Goal: Check status: Check status

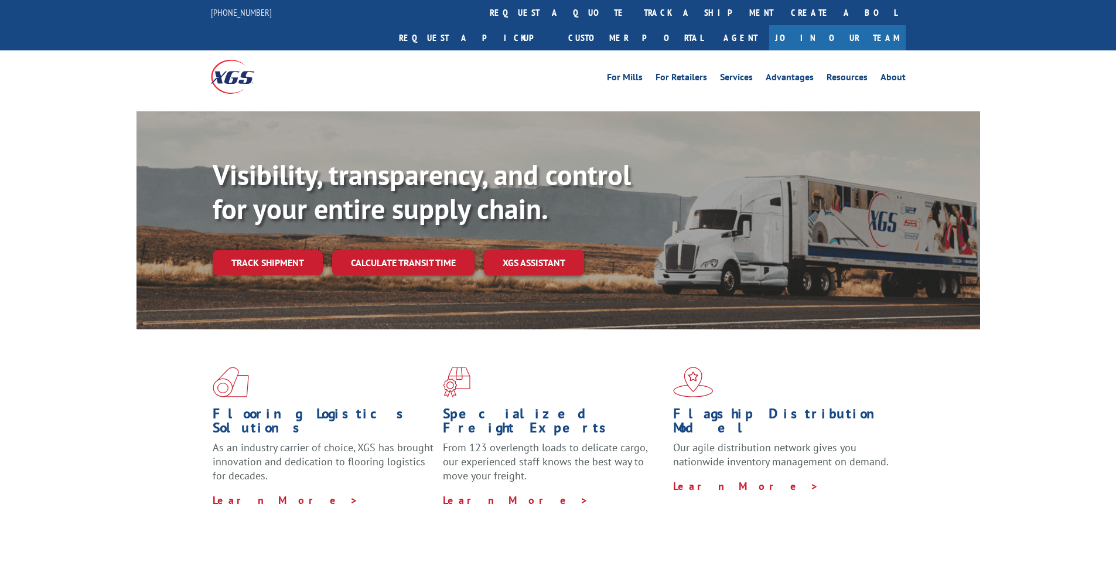
click at [259, 250] on link "Track shipment" at bounding box center [268, 262] width 110 height 25
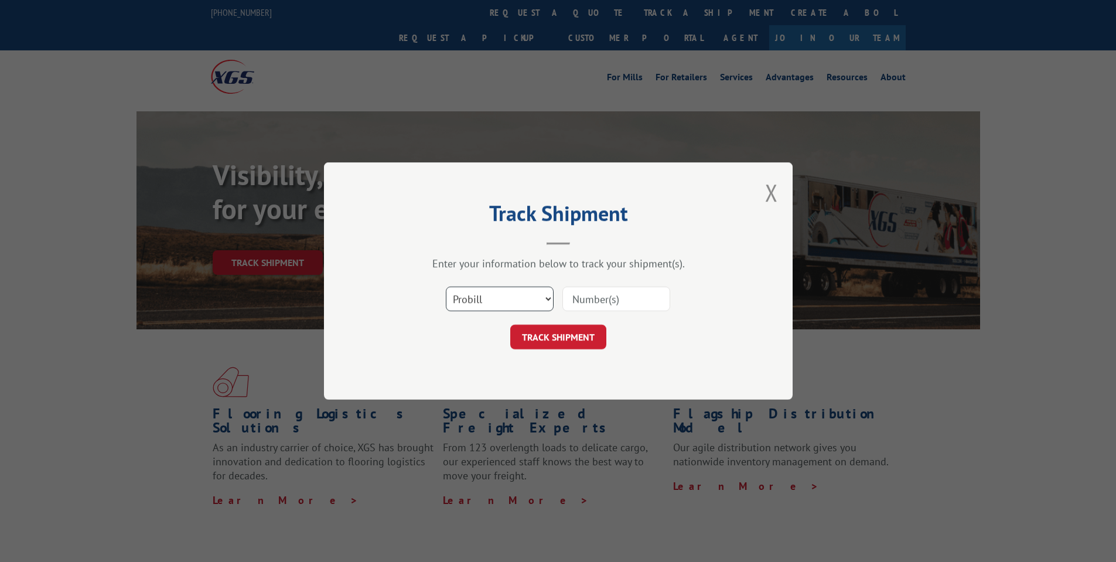
click at [543, 303] on select "Select category... Probill BOL PO" at bounding box center [500, 298] width 108 height 25
select select "po"
click at [446, 286] on select "Select category... Probill BOL PO" at bounding box center [500, 298] width 108 height 25
click at [600, 302] on input at bounding box center [616, 298] width 108 height 25
paste input "ENGINEERED FLOORS"
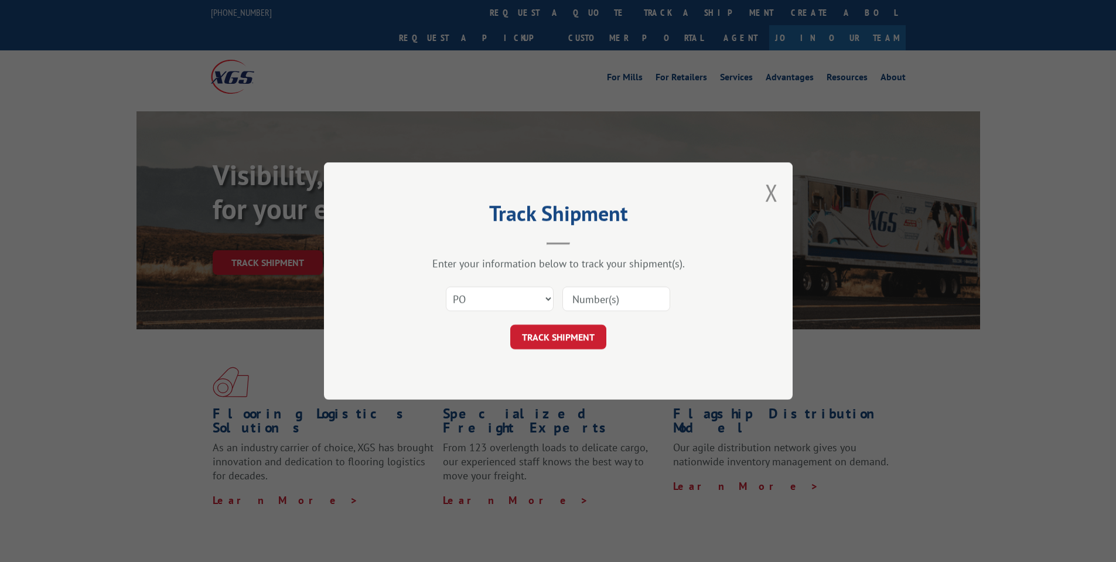
type input "ENGINEERED FLOORS"
click at [612, 299] on input at bounding box center [616, 298] width 108 height 25
paste input "295910981"
type input "295910981"
click at [542, 338] on button "TRACK SHIPMENT" at bounding box center [558, 336] width 96 height 25
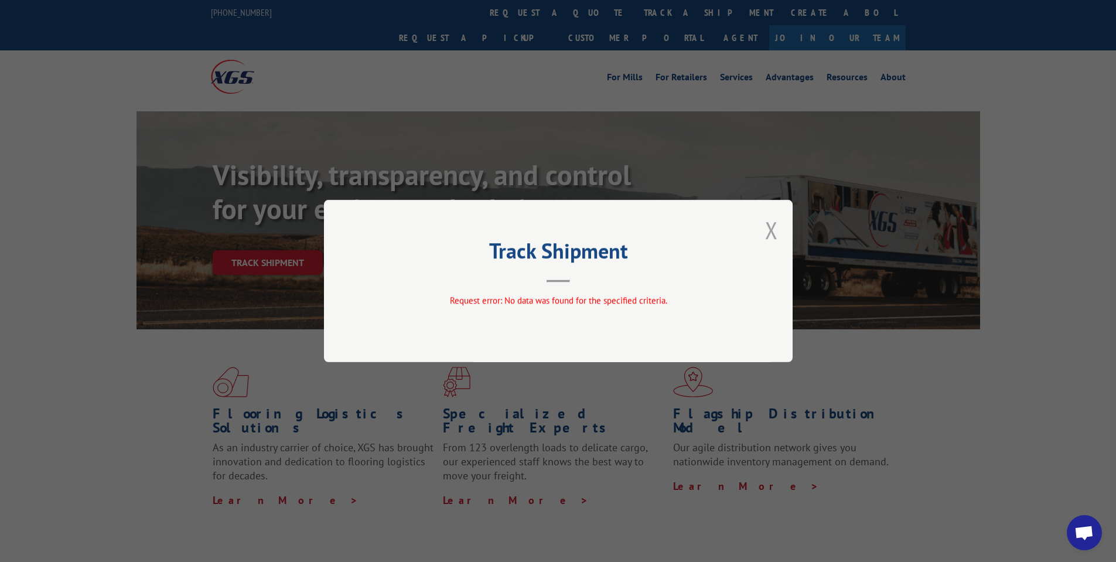
click at [770, 228] on button "Close modal" at bounding box center [771, 229] width 13 height 31
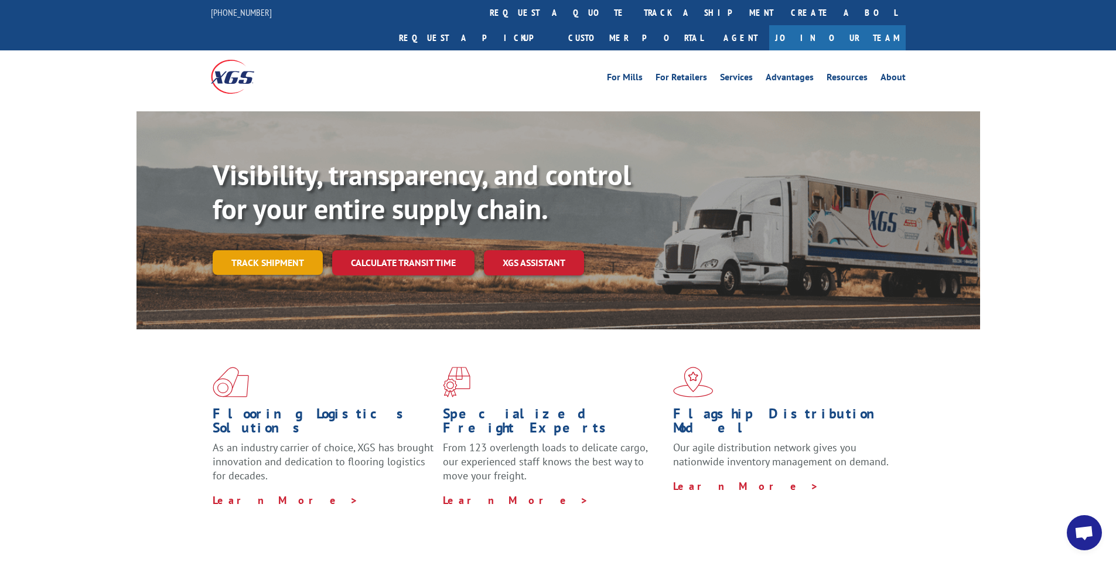
click at [272, 250] on link "Track shipment" at bounding box center [268, 262] width 110 height 25
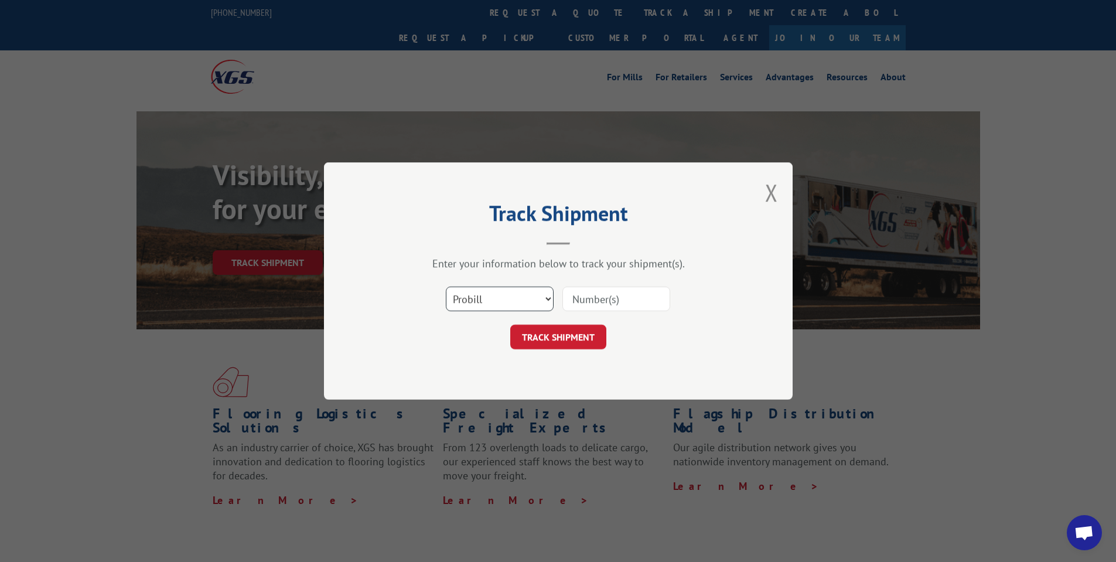
click at [517, 289] on select "Select category... Probill BOL PO" at bounding box center [500, 298] width 108 height 25
select select "po"
click at [446, 286] on select "Select category... Probill BOL PO" at bounding box center [500, 298] width 108 height 25
click at [593, 302] on input at bounding box center [616, 298] width 108 height 25
paste input "295906535"
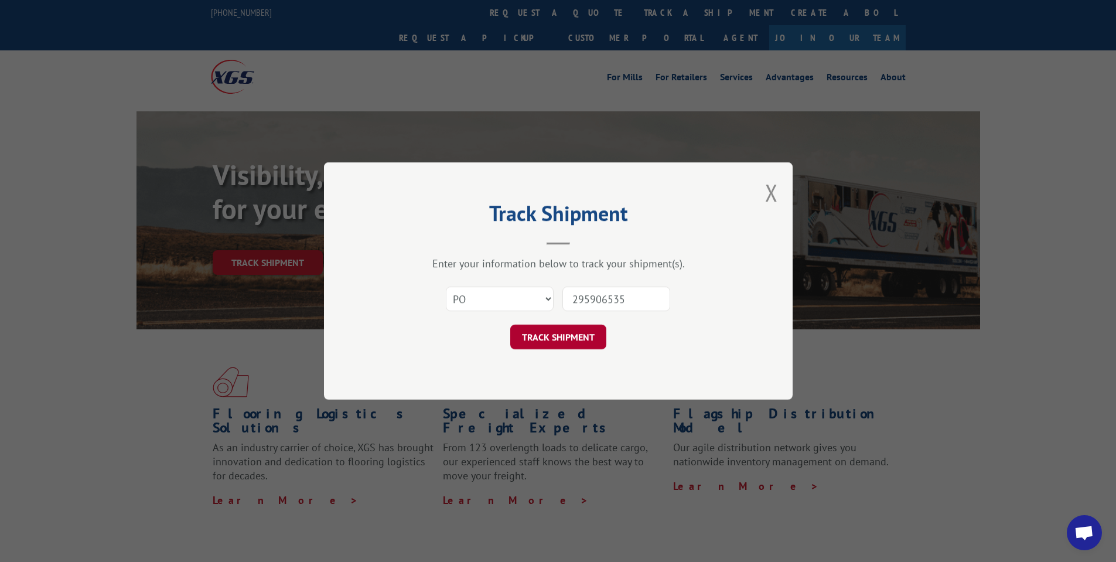
type input "295906535"
click at [567, 345] on button "TRACK SHIPMENT" at bounding box center [558, 336] width 96 height 25
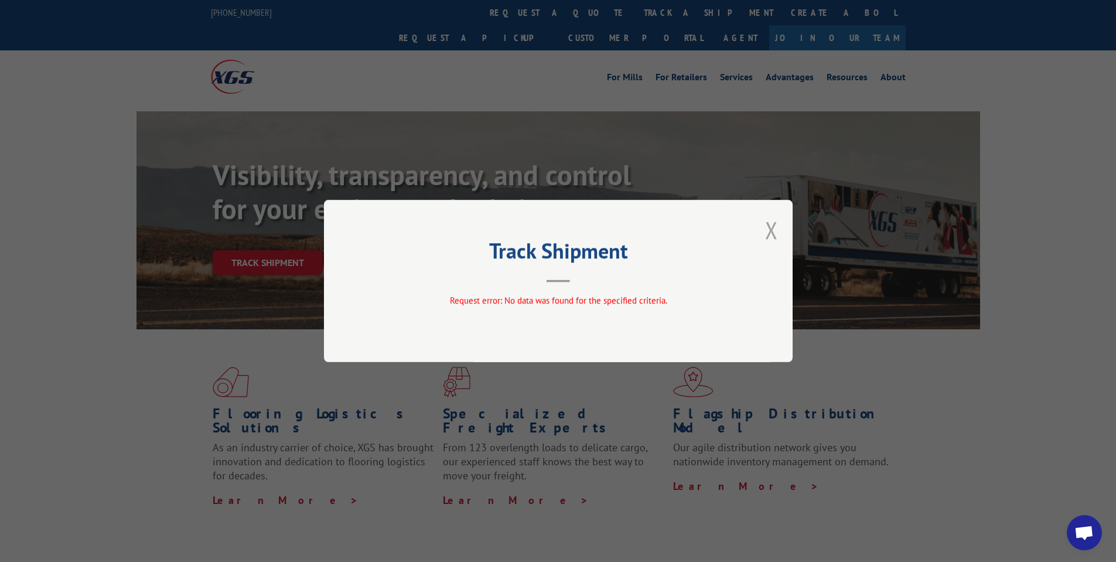
click at [768, 231] on button "Close modal" at bounding box center [771, 229] width 13 height 31
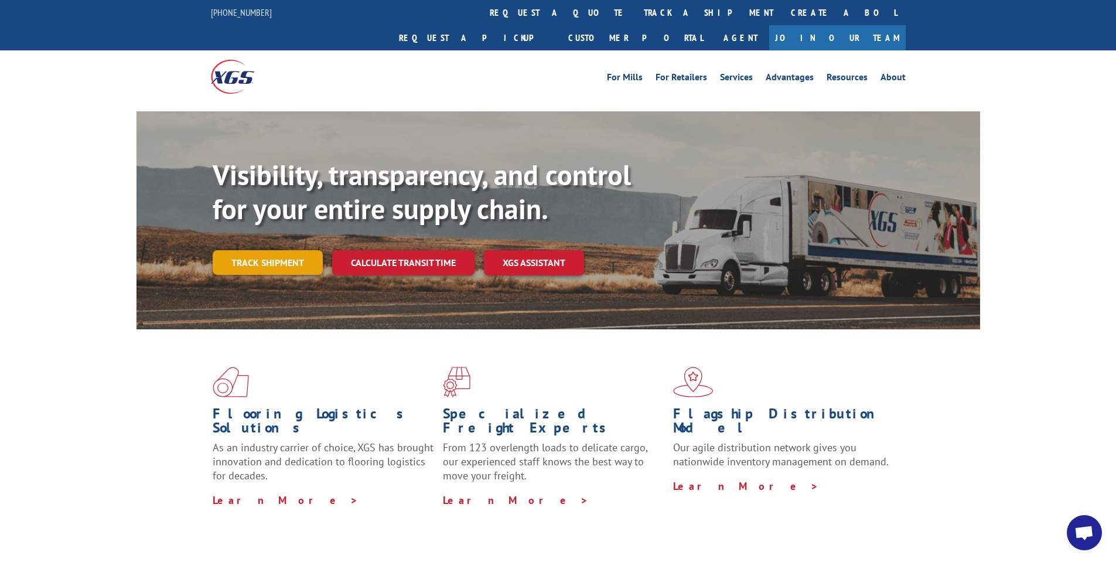
click at [267, 250] on link "Track shipment" at bounding box center [268, 262] width 110 height 25
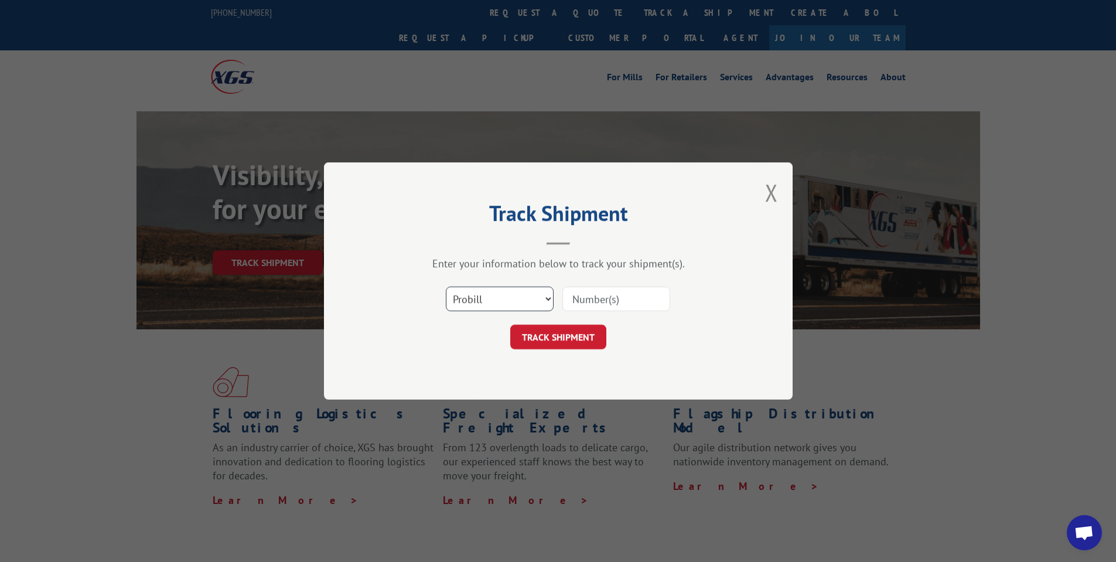
drag, startPoint x: 457, startPoint y: 303, endPoint x: 457, endPoint y: 310, distance: 7.6
click at [457, 303] on select "Select category... Probill BOL PO" at bounding box center [500, 298] width 108 height 25
select select "po"
click at [446, 286] on select "Select category... Probill BOL PO" at bounding box center [500, 298] width 108 height 25
click at [614, 300] on input at bounding box center [616, 298] width 108 height 25
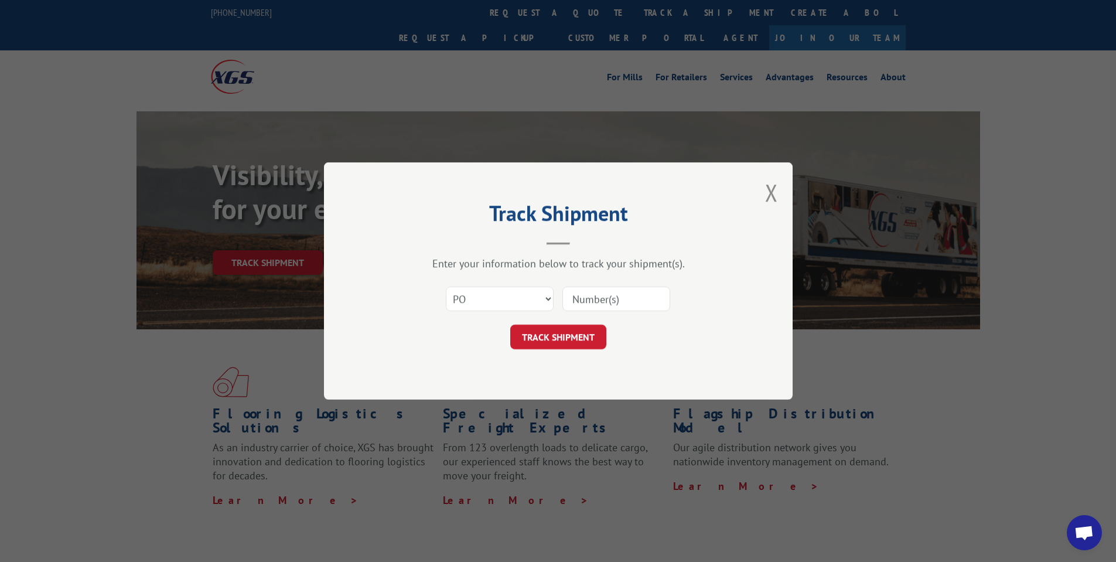
paste input "295903953"
type input "295903953"
click at [555, 338] on button "TRACK SHIPMENT" at bounding box center [558, 336] width 96 height 25
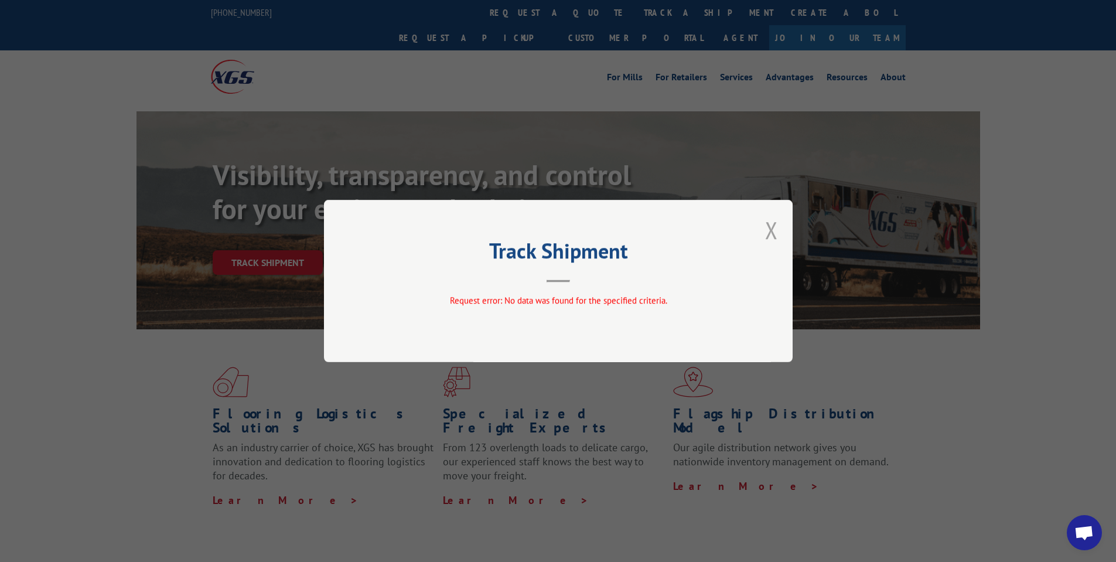
click at [777, 233] on button "Close modal" at bounding box center [771, 229] width 13 height 31
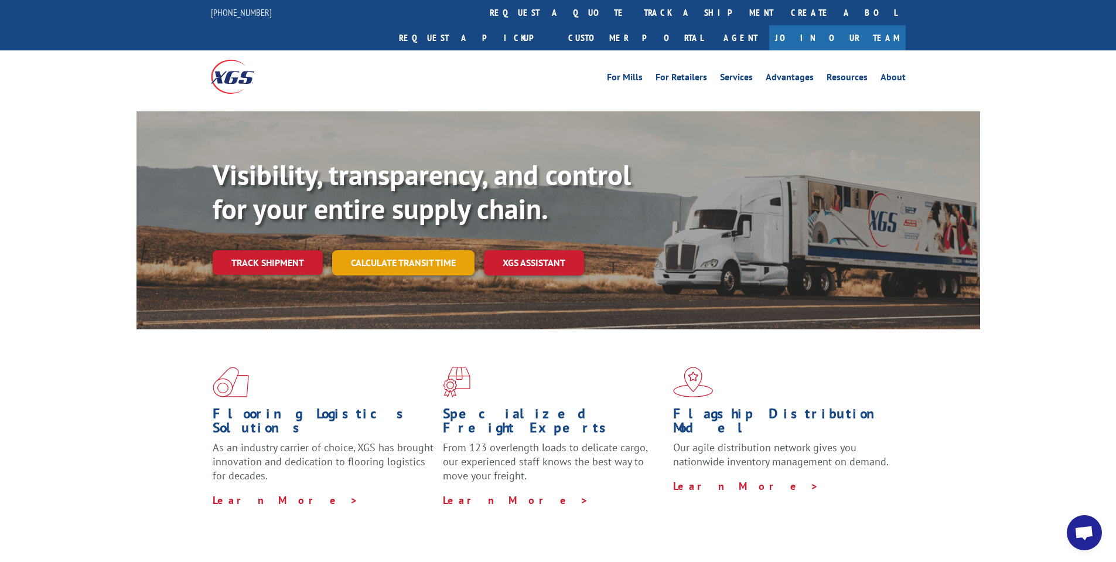
click at [406, 250] on link "Calculate transit time" at bounding box center [403, 262] width 142 height 25
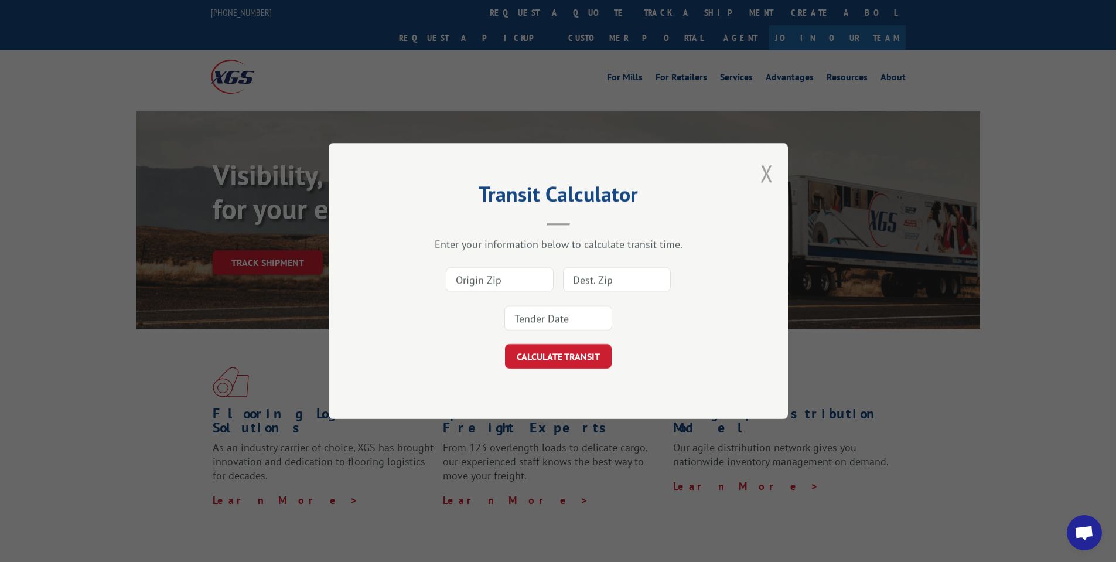
click at [772, 170] on button "Close modal" at bounding box center [766, 173] width 13 height 31
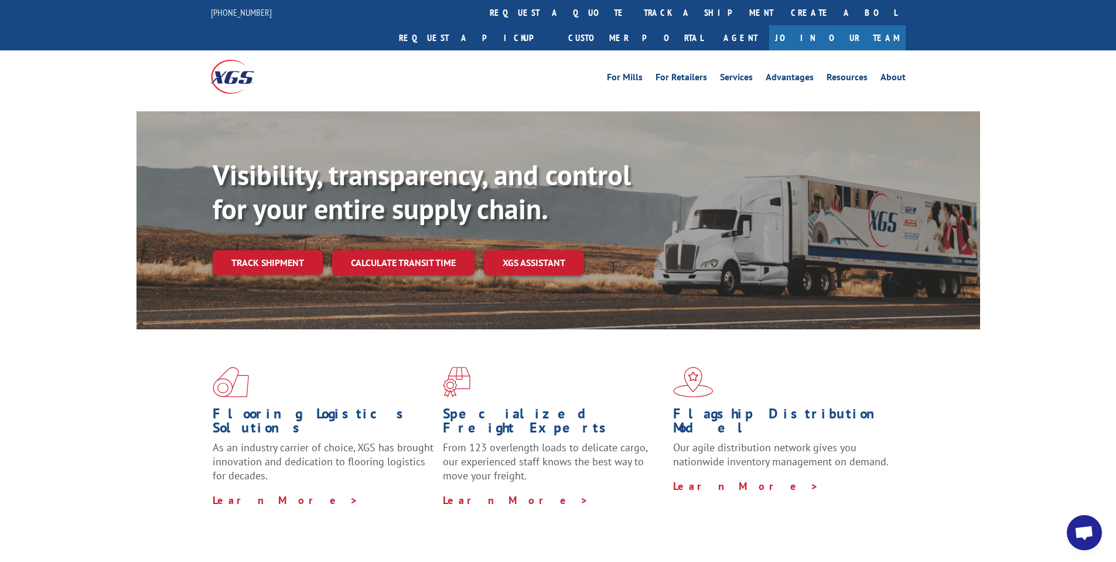
click at [282, 250] on link "Track shipment" at bounding box center [268, 262] width 110 height 25
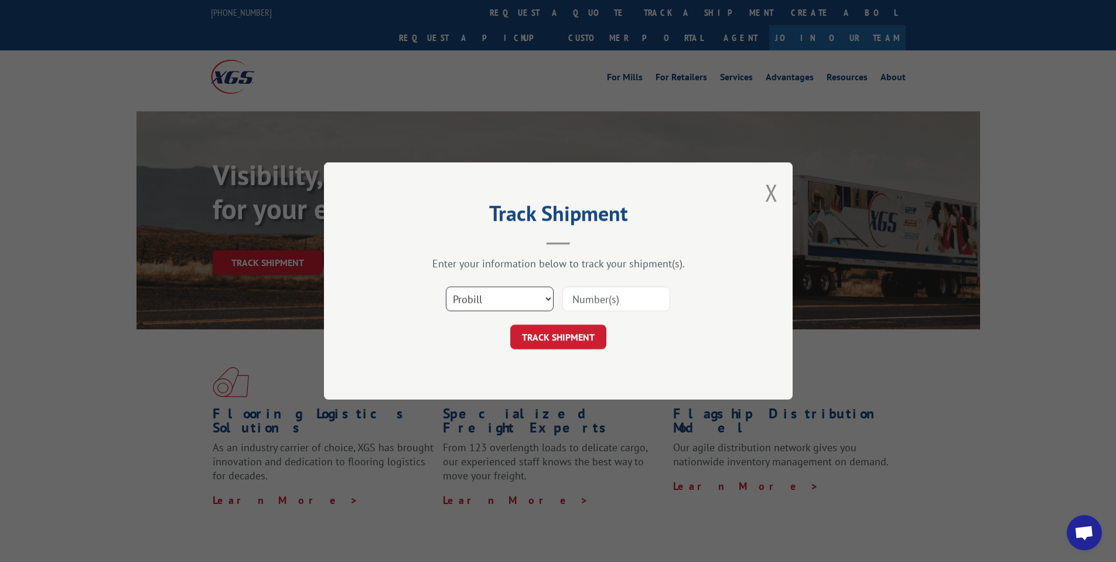
click at [531, 298] on select "Select category... Probill BOL PO" at bounding box center [500, 298] width 108 height 25
select select "po"
click at [446, 286] on select "Select category... Probill BOL PO" at bounding box center [500, 298] width 108 height 25
click at [633, 295] on input at bounding box center [616, 298] width 108 height 25
paste input "295892424"
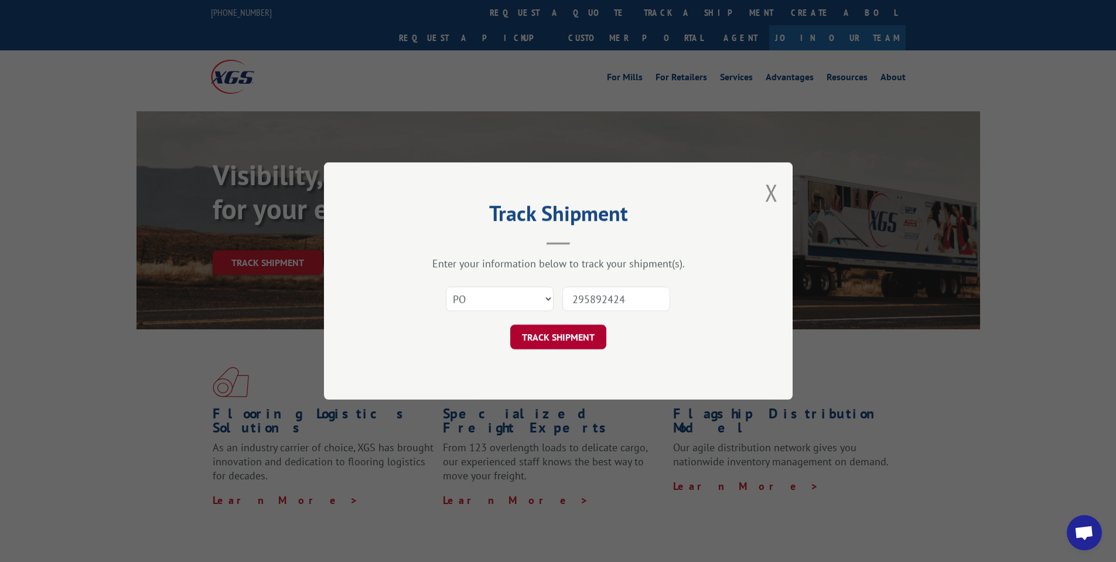
type input "295892424"
click at [558, 340] on button "TRACK SHIPMENT" at bounding box center [558, 336] width 96 height 25
